Goal: Check status: Check status

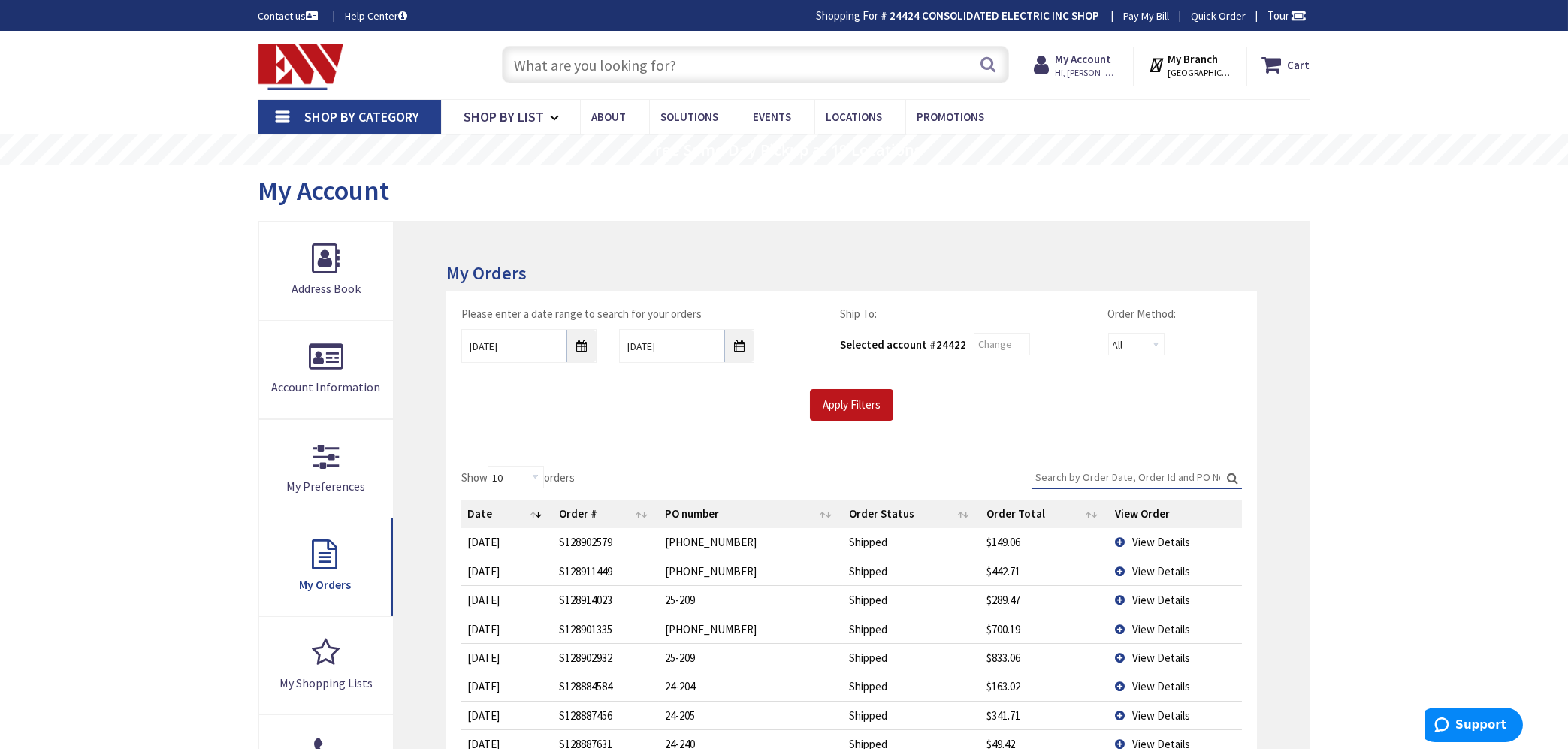
type input "[STREET_ADDRESS]"
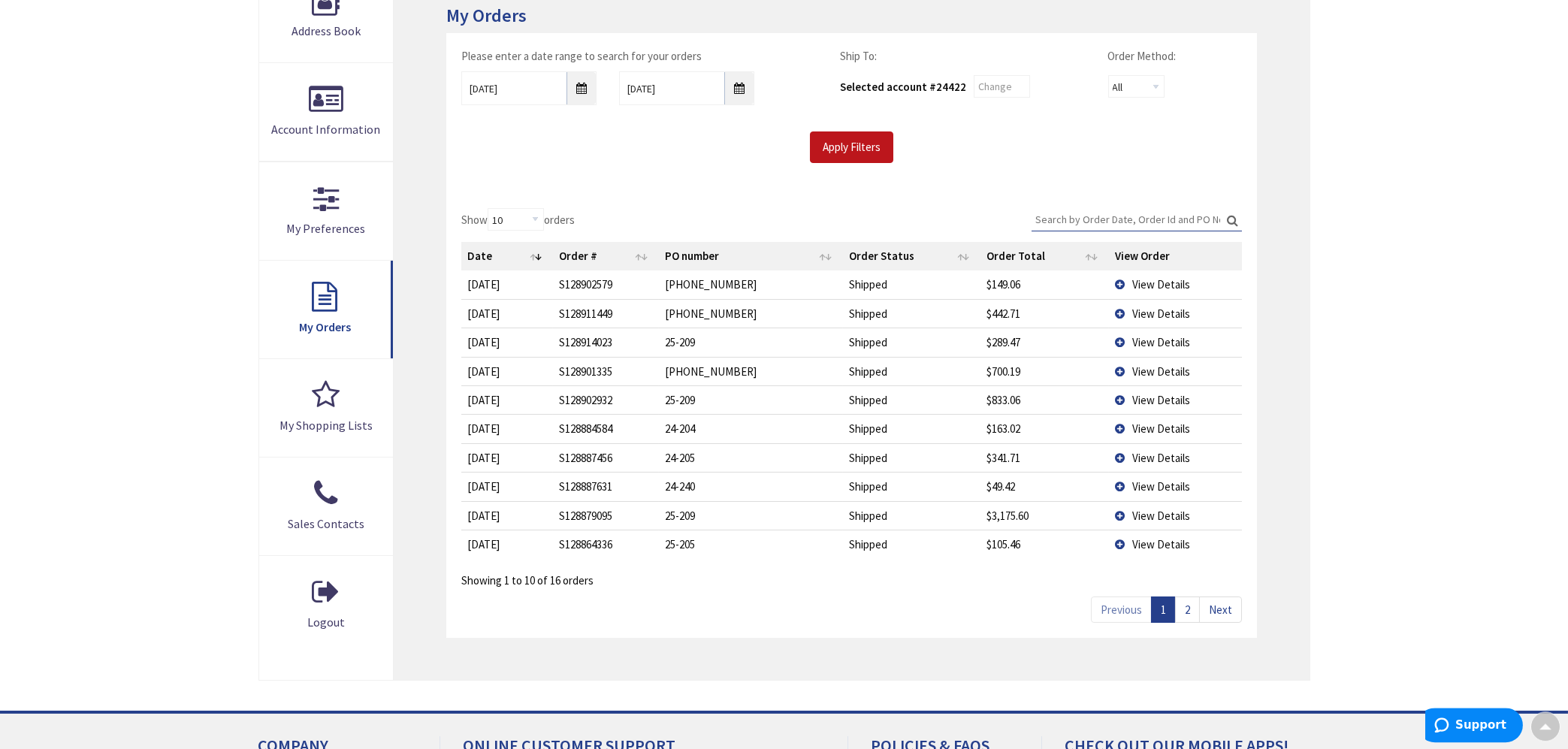
scroll to position [324, 0]
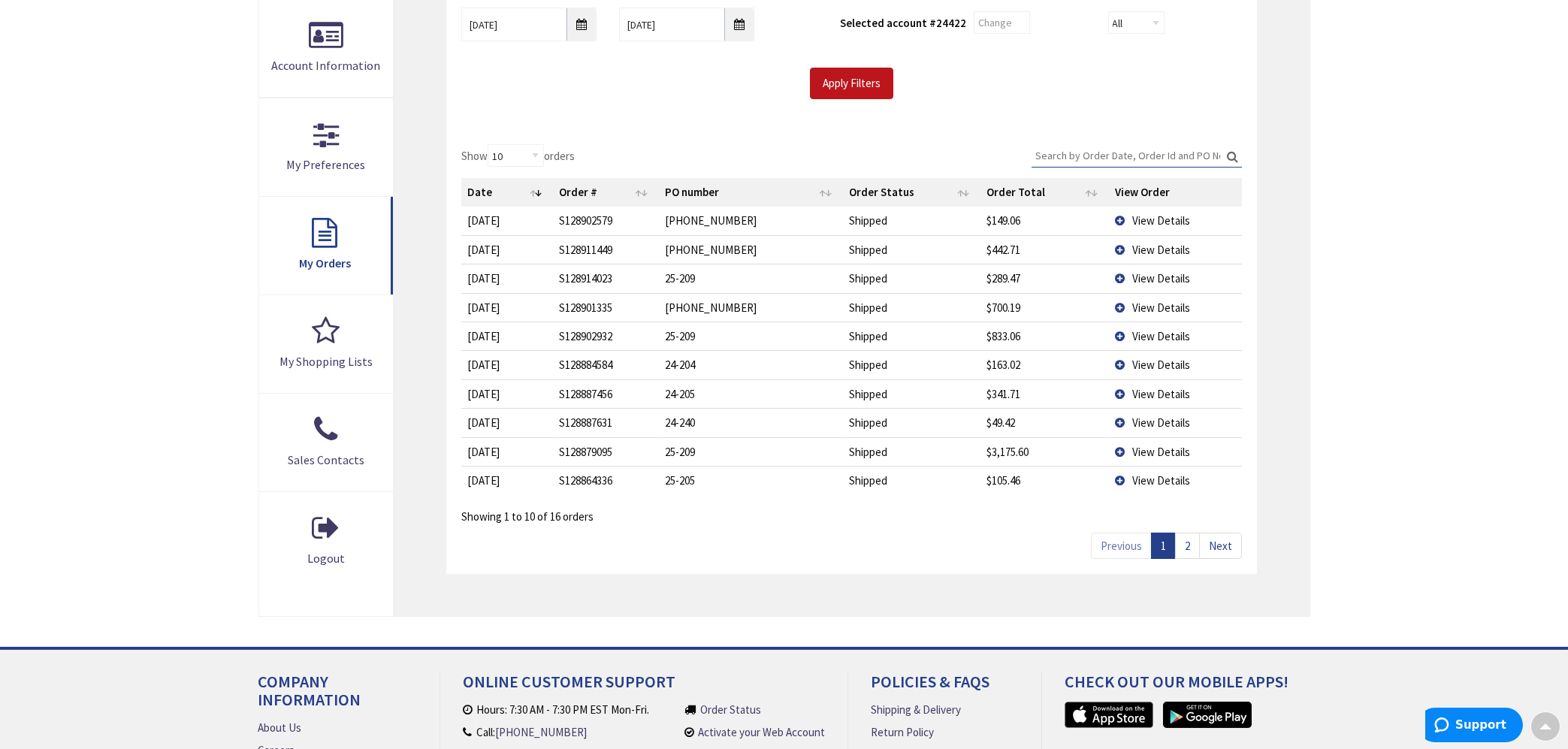
click at [1189, 544] on link "2" at bounding box center [1187, 545] width 25 height 26
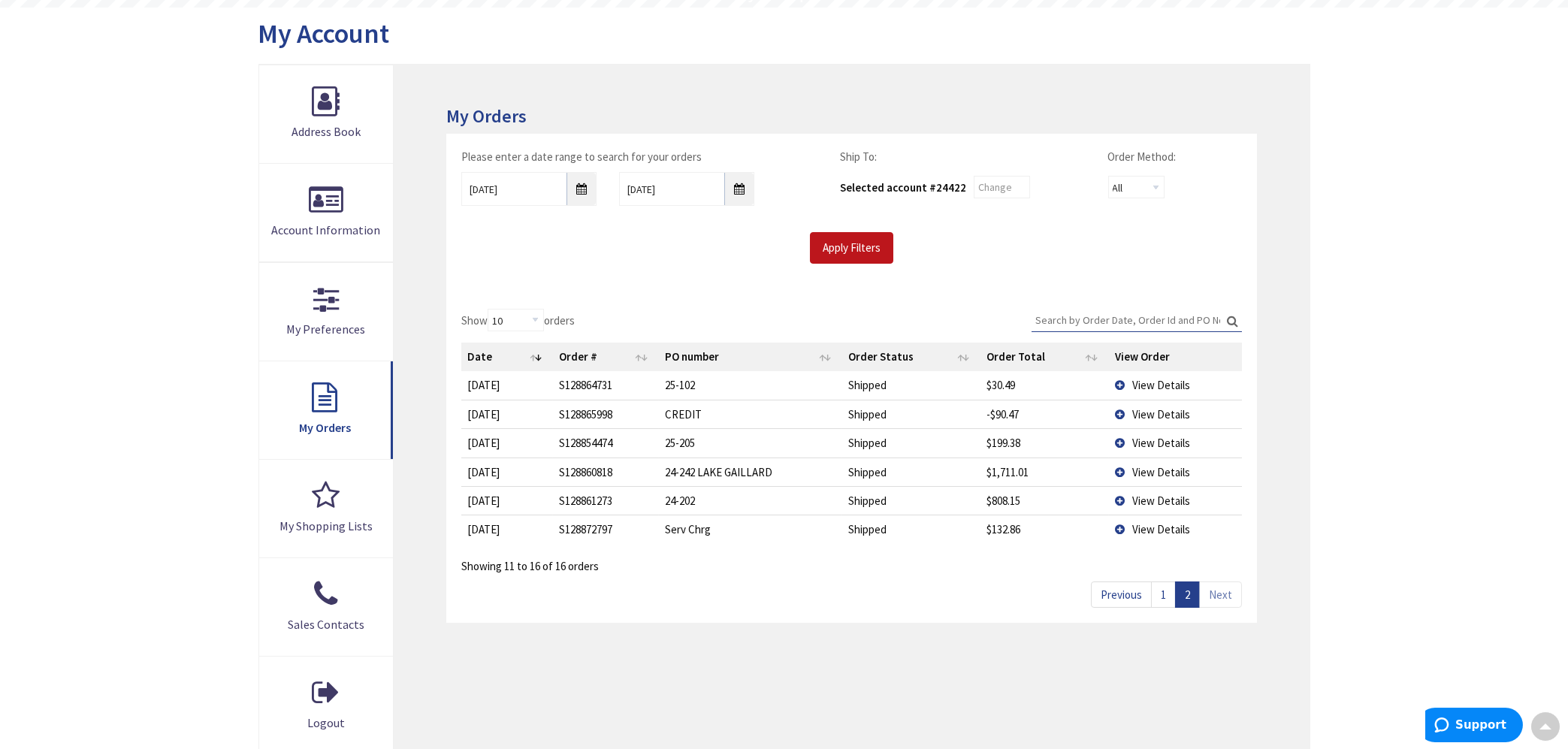
scroll to position [0, 0]
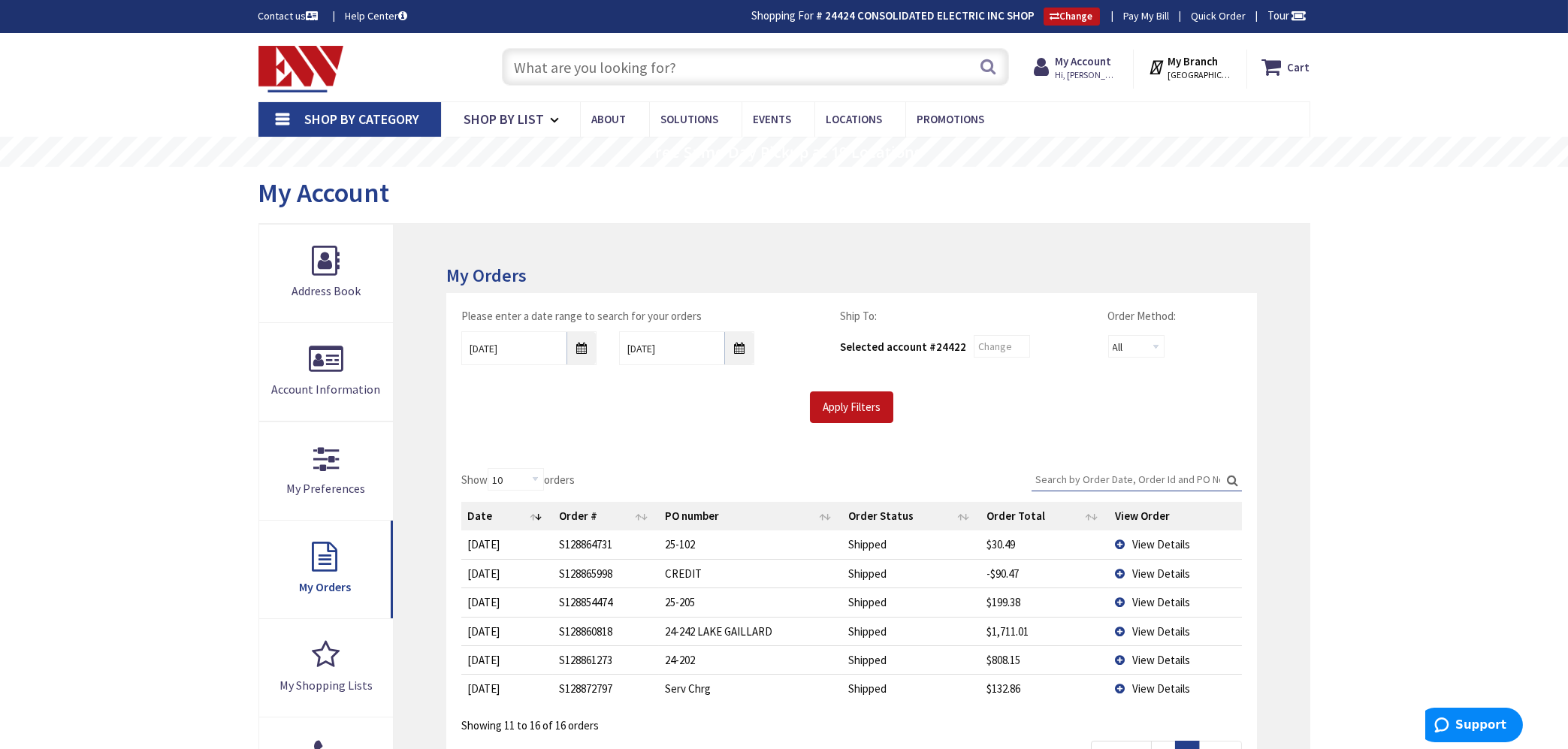
click at [1085, 478] on input "Search:" at bounding box center [1136, 478] width 211 height 22
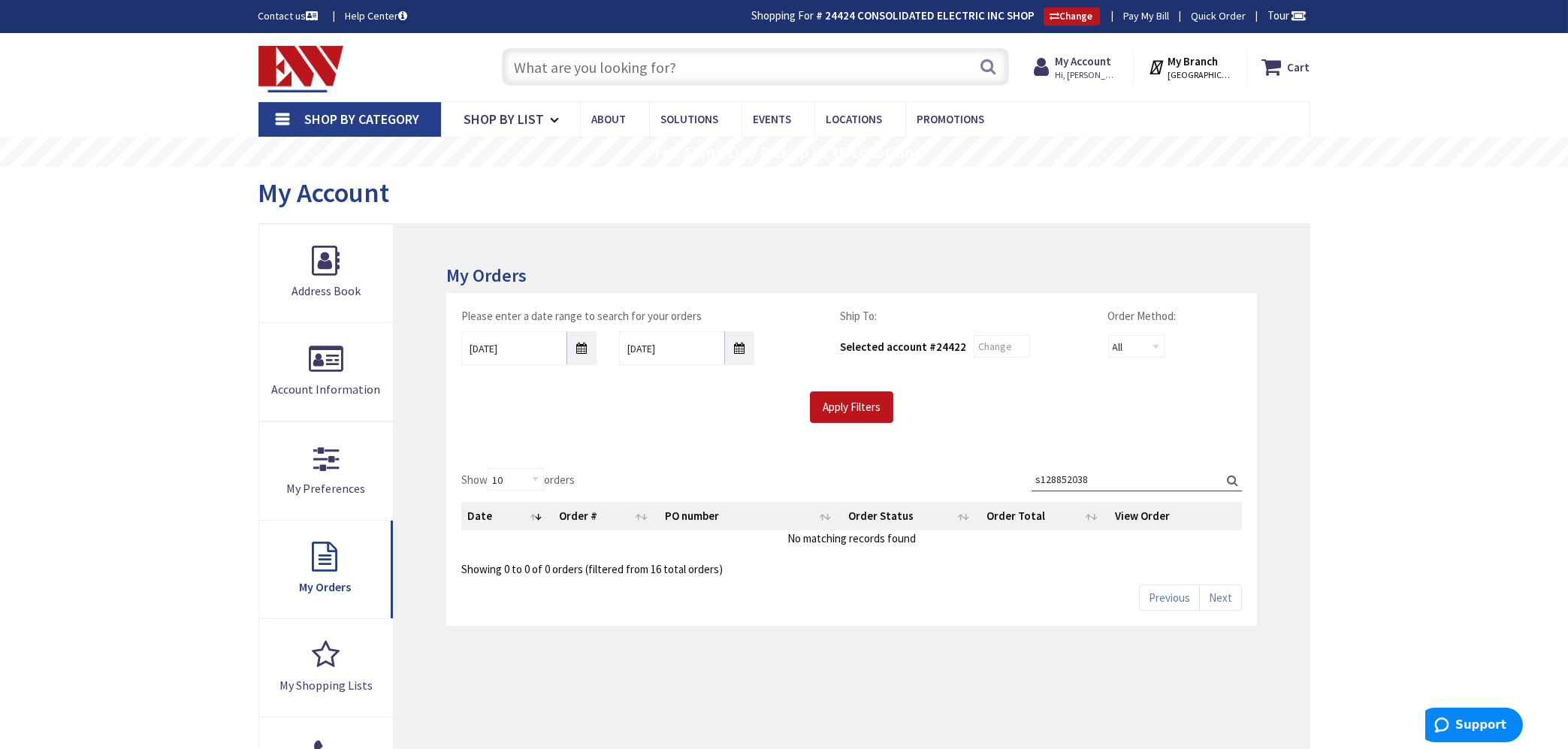
type input "s128852038"
click at [1228, 481] on label "Search: s128852038" at bounding box center [1136, 479] width 211 height 23
click at [1228, 481] on input "s128852038" at bounding box center [1136, 478] width 211 height 22
click at [1127, 467] on div "Show 10 25 50 100 orders Search: s128852038 Date Order # PO number Order Status…" at bounding box center [851, 539] width 810 height 173
click at [1228, 478] on label "Search: s128852038" at bounding box center [1136, 479] width 211 height 23
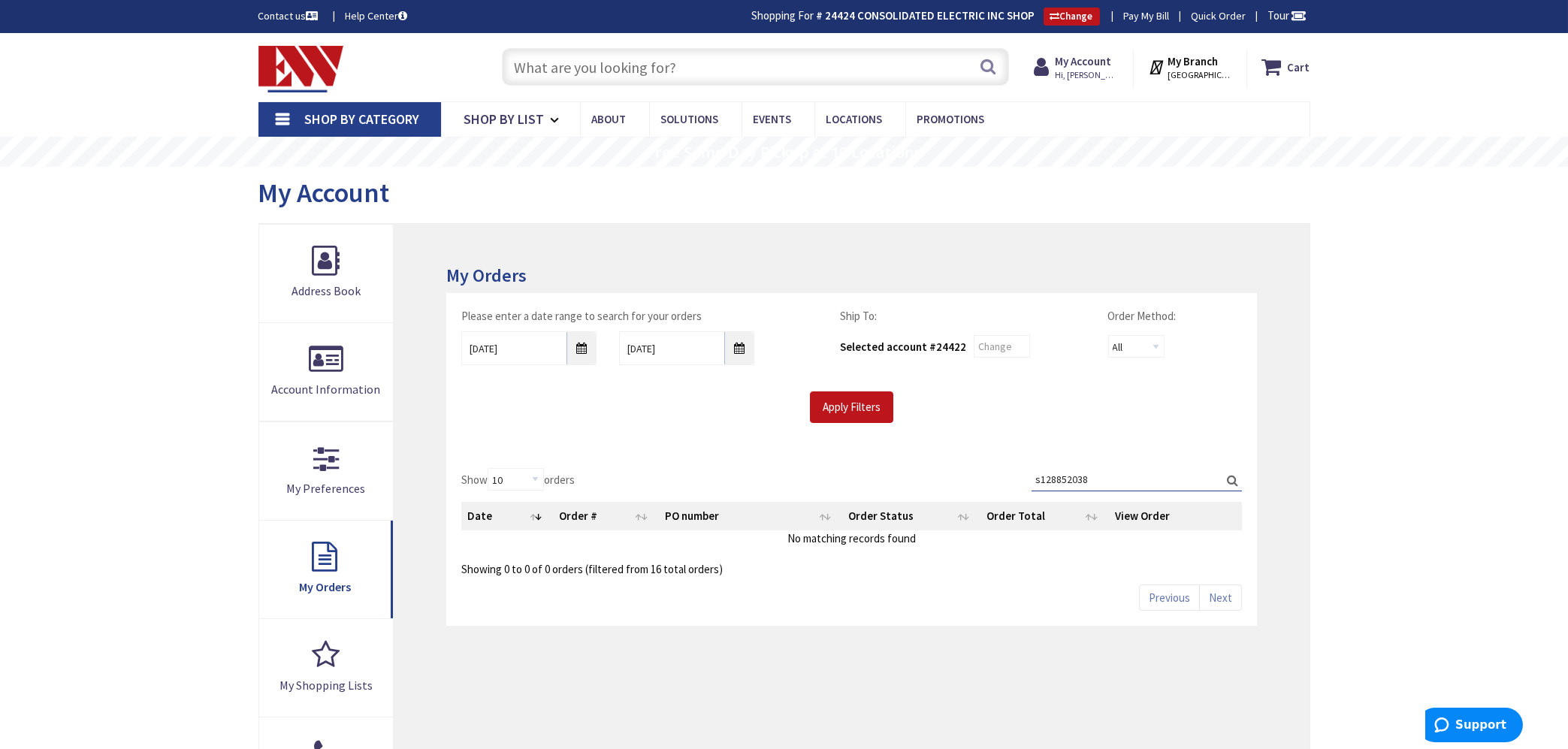
click at [1228, 478] on input "s128852038" at bounding box center [1136, 478] width 211 height 22
click at [577, 351] on input "9/25/2025" at bounding box center [529, 348] width 135 height 34
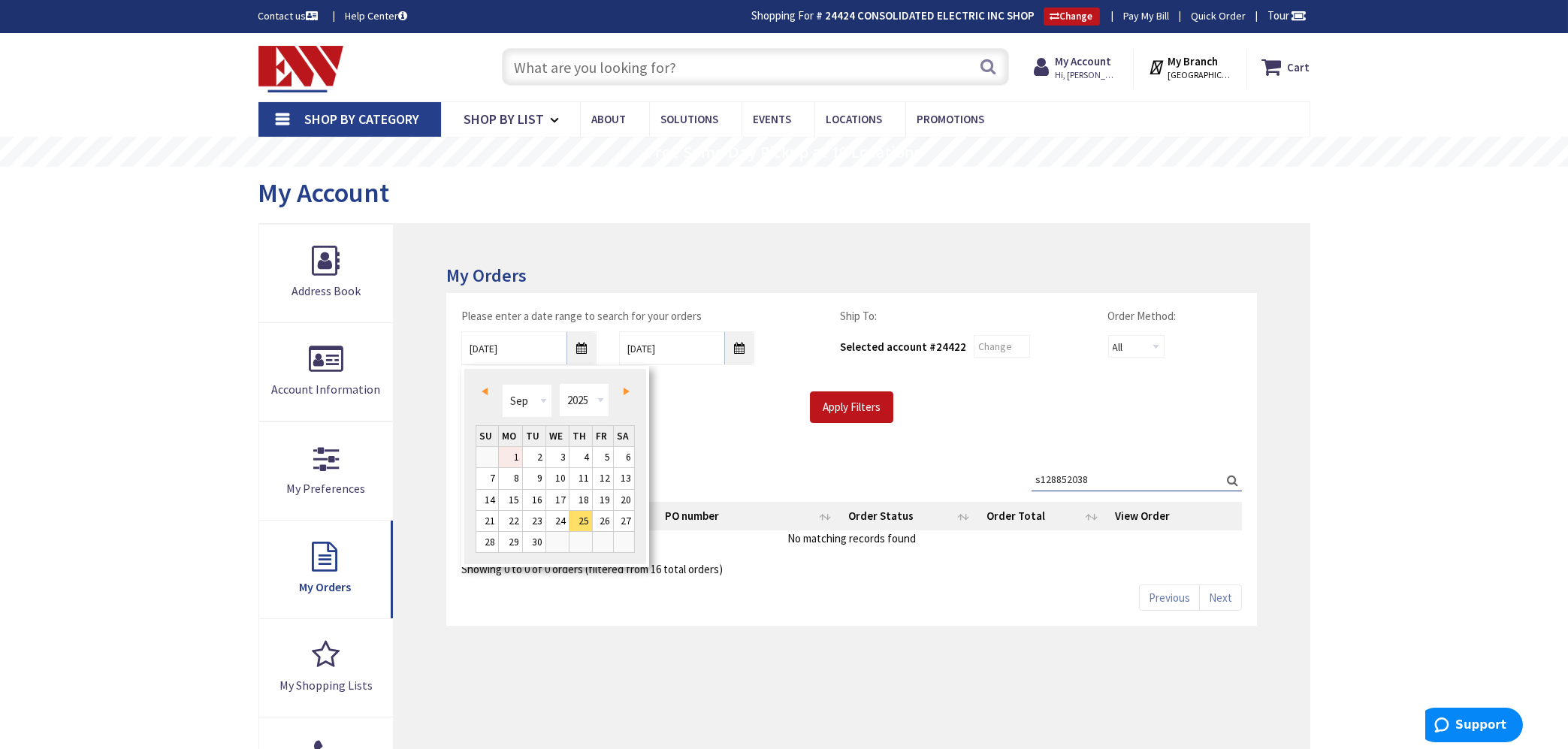
click at [519, 454] on link "1" at bounding box center [510, 457] width 23 height 21
type input "09/01/2025"
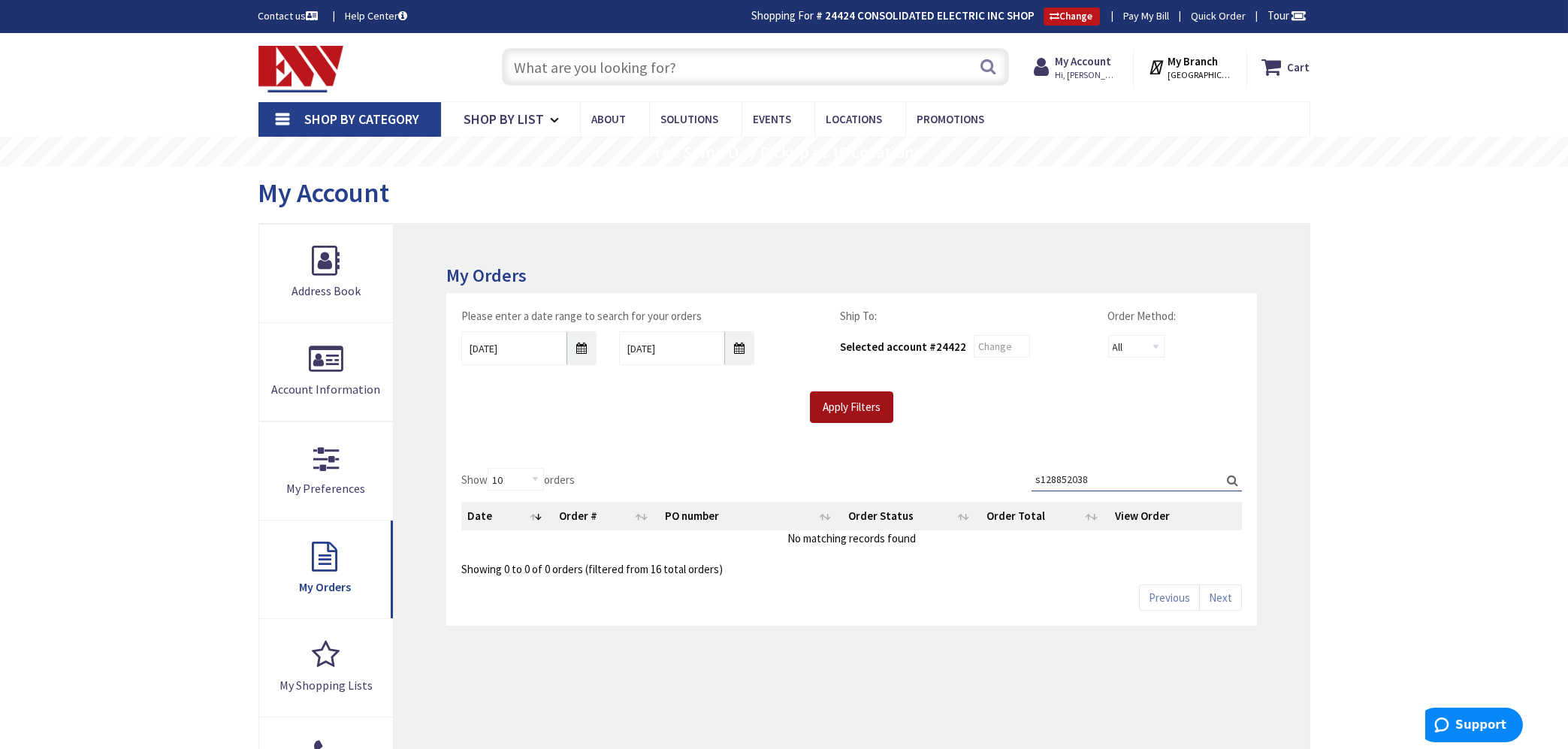
click at [861, 406] on input "Apply Filters" at bounding box center [851, 406] width 84 height 31
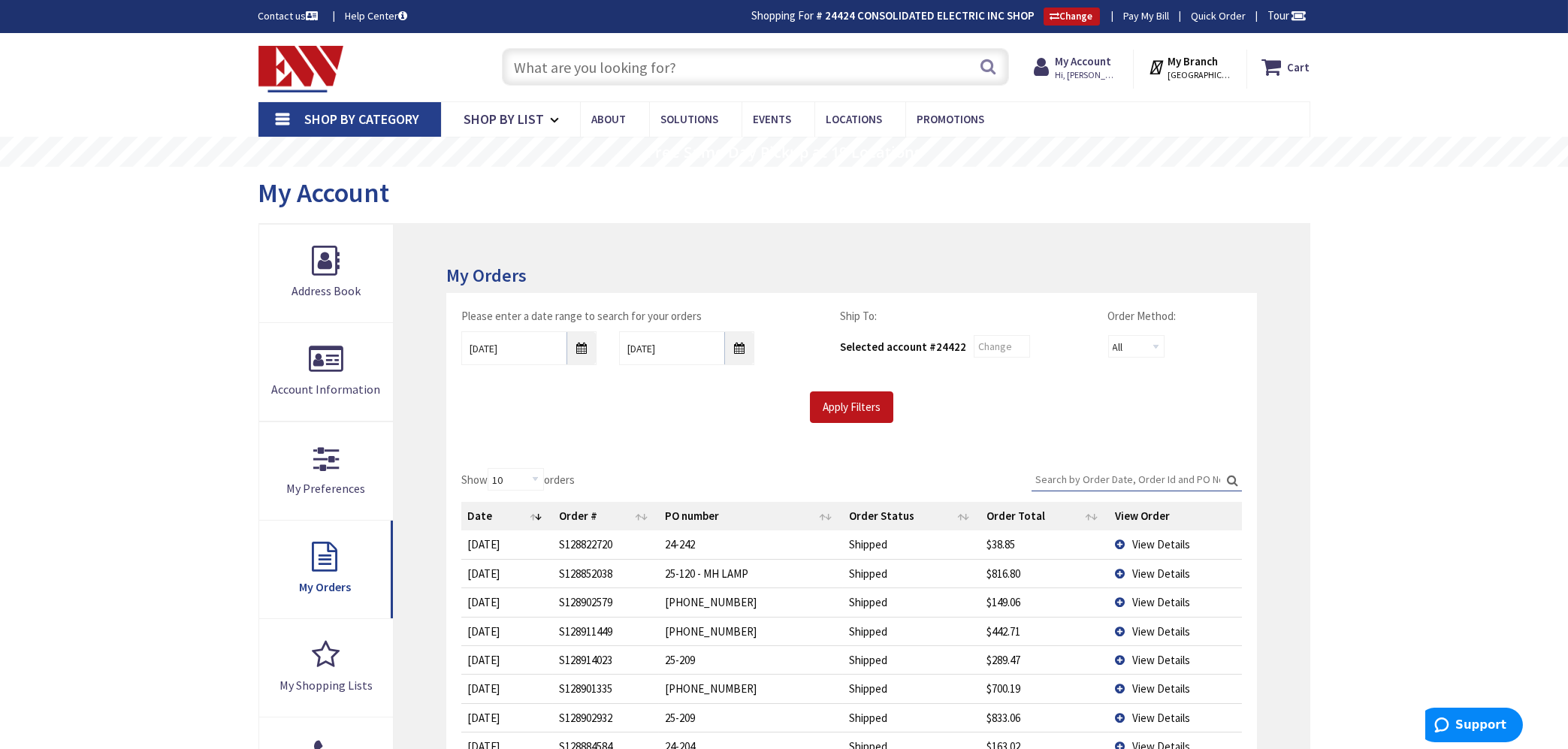
click at [1058, 476] on input "Search:" at bounding box center [1136, 478] width 211 height 22
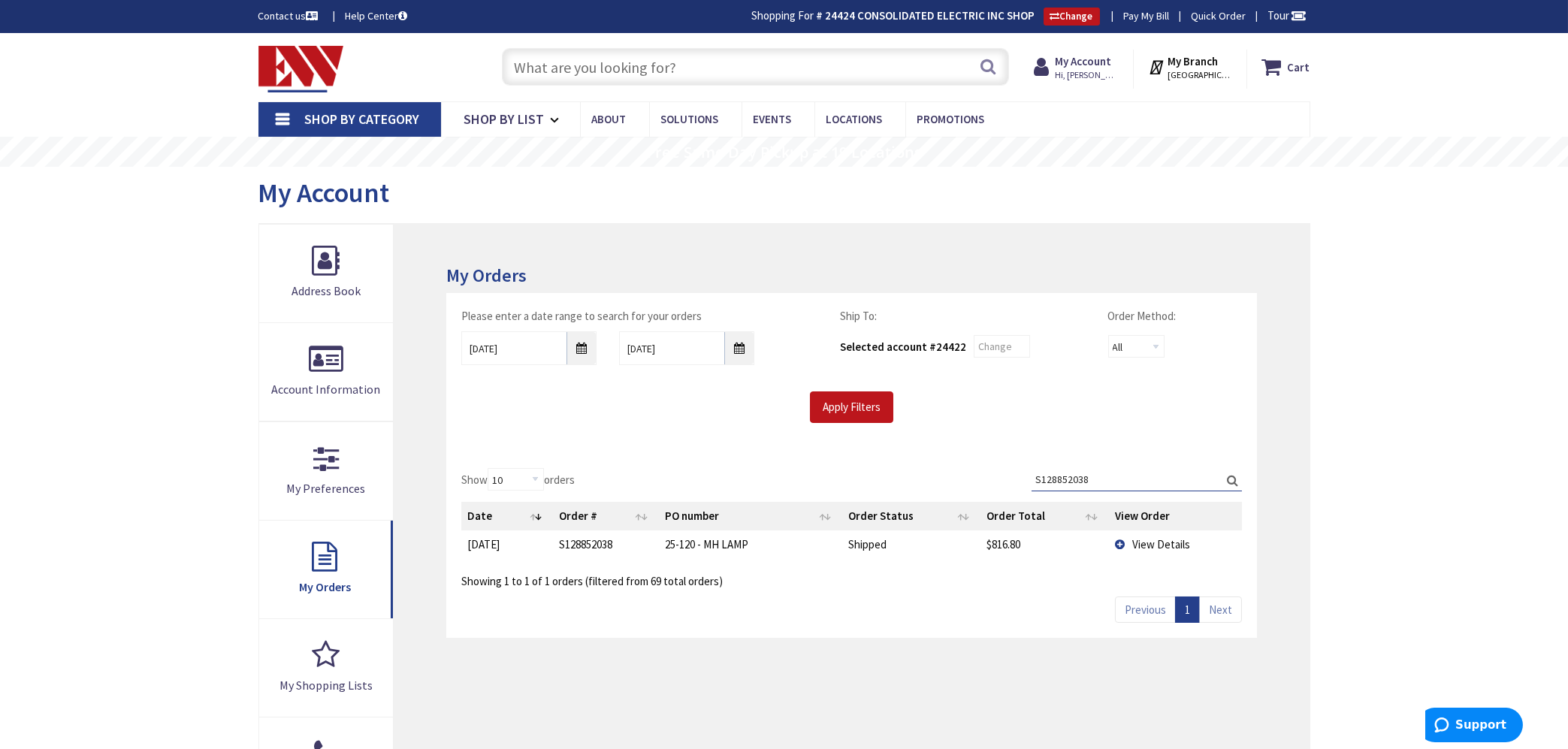
type input "S128852038"
click at [1151, 540] on span "View Details" at bounding box center [1160, 544] width 58 height 14
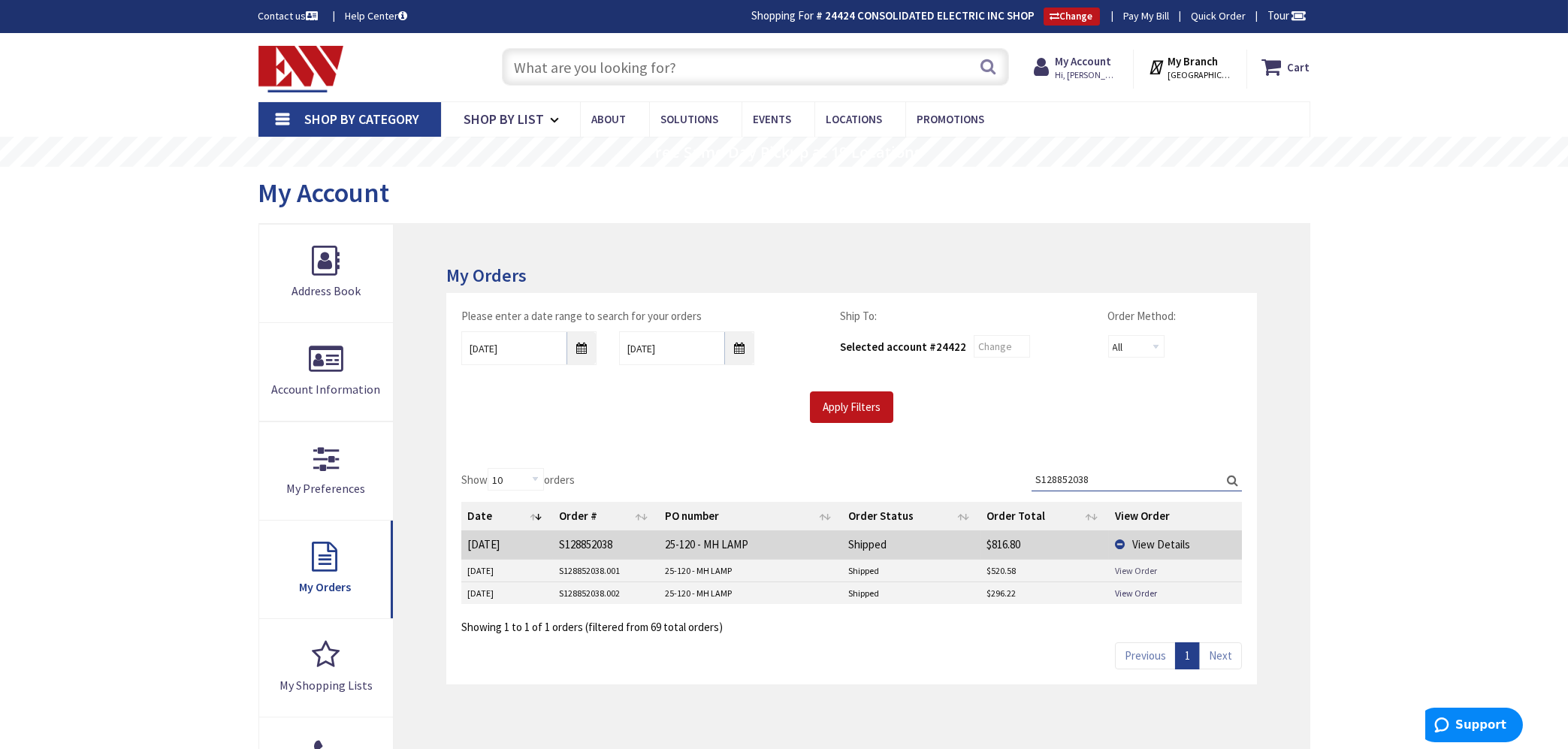
click at [1128, 568] on link "View Order" at bounding box center [1135, 570] width 42 height 13
click at [1128, 588] on link "View Order" at bounding box center [1135, 593] width 42 height 13
drag, startPoint x: 569, startPoint y: 66, endPoint x: 576, endPoint y: 39, distance: 27.9
click at [569, 66] on input "text" at bounding box center [756, 67] width 507 height 38
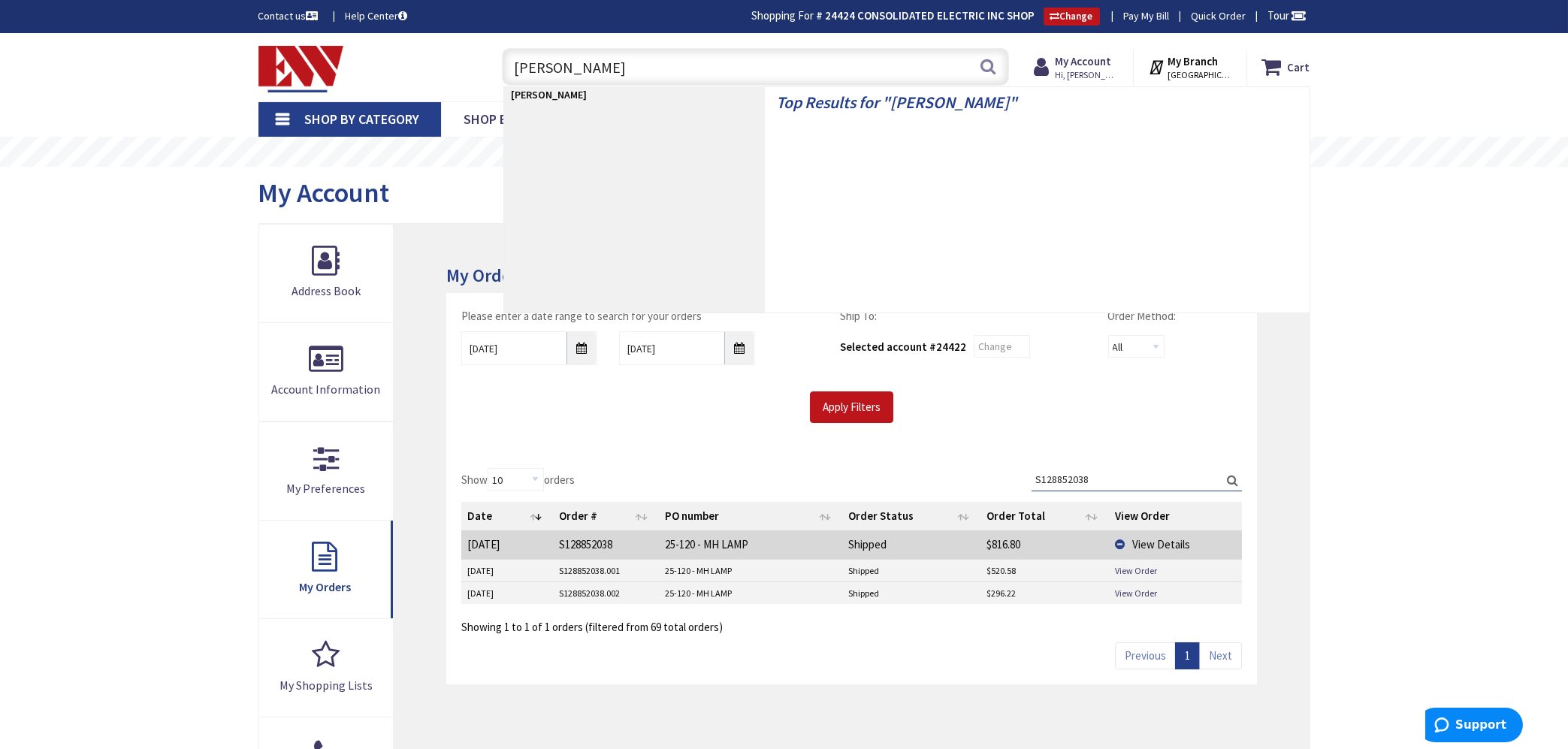
type input "MH ballast"
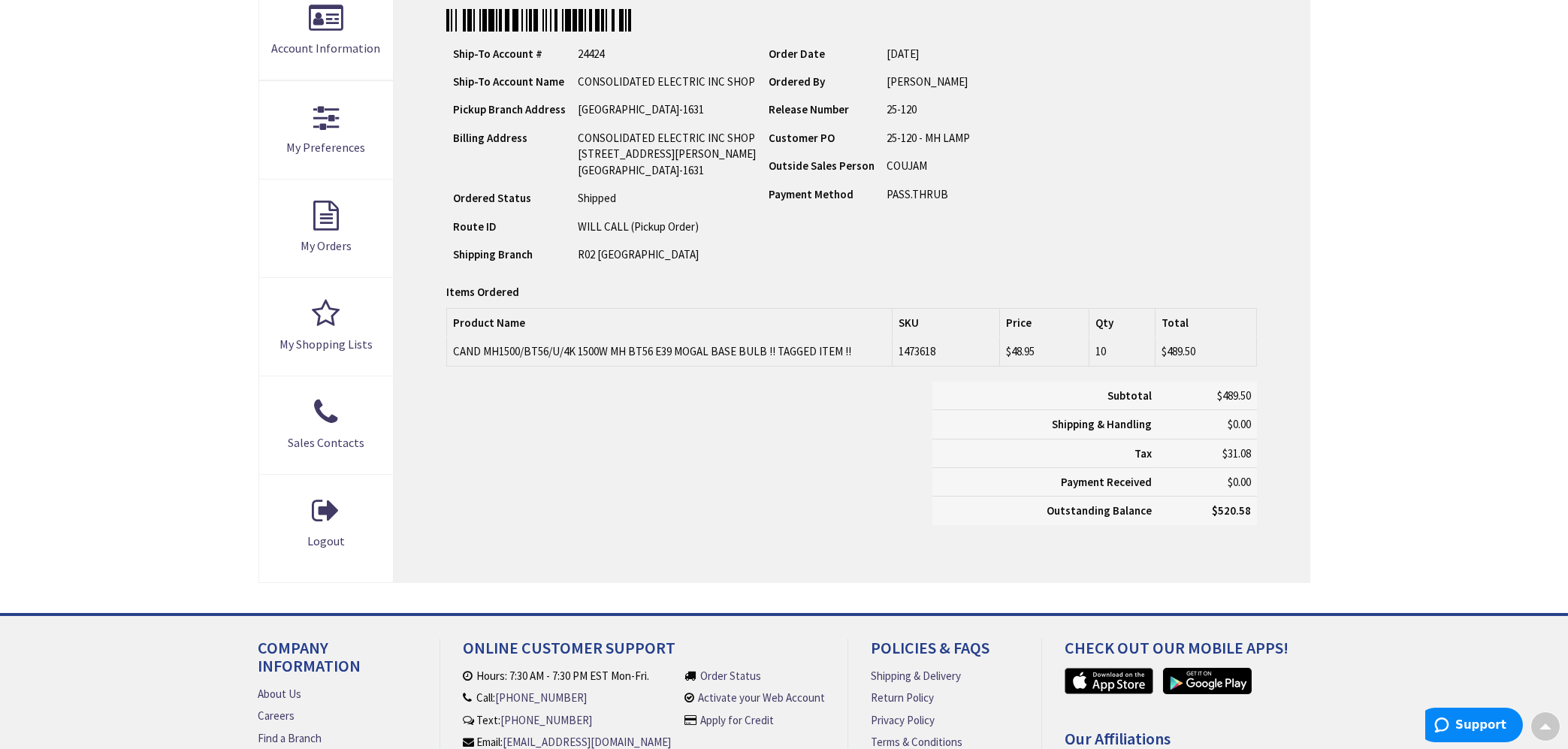
scroll to position [340, 0]
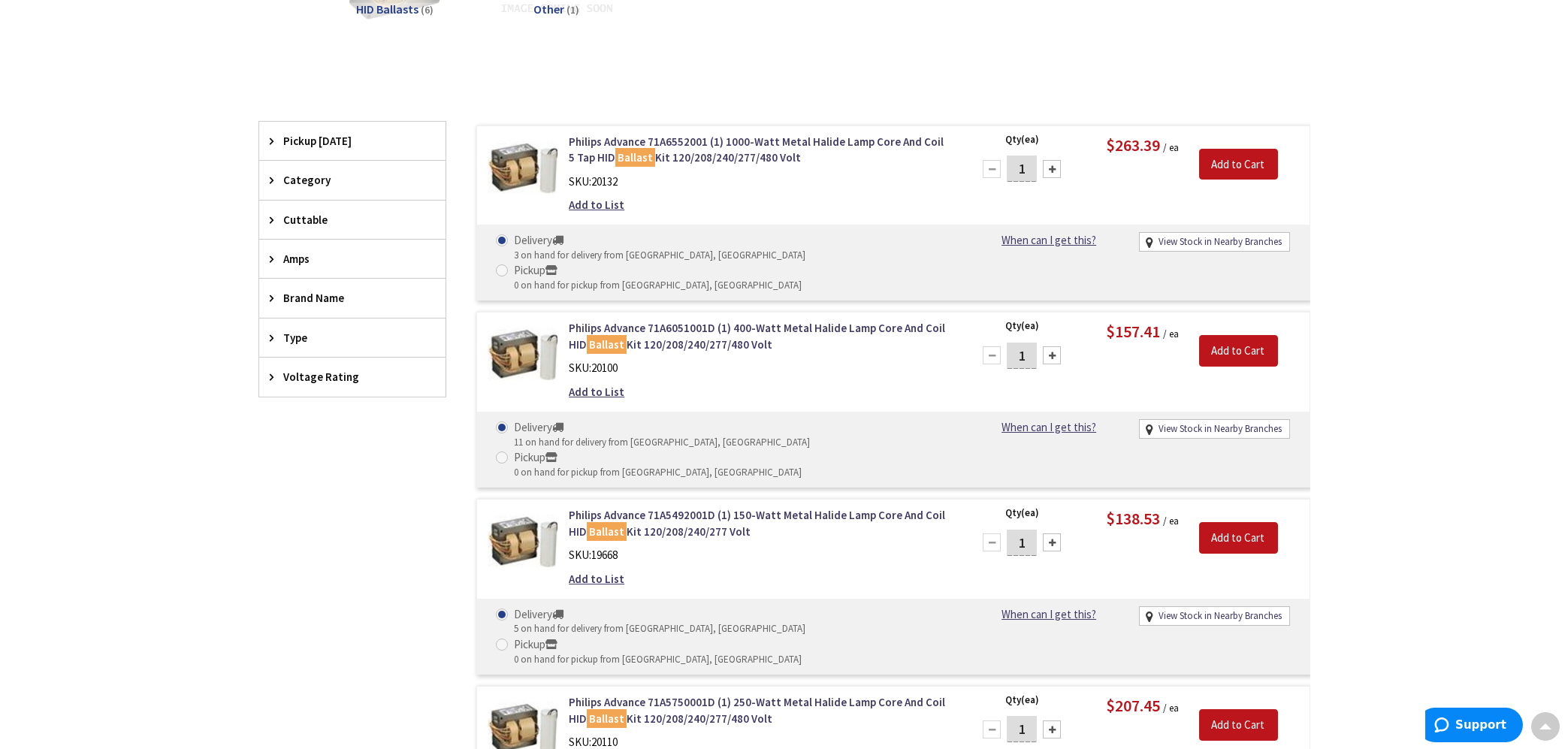
scroll to position [1126, 0]
